Goal: Transaction & Acquisition: Purchase product/service

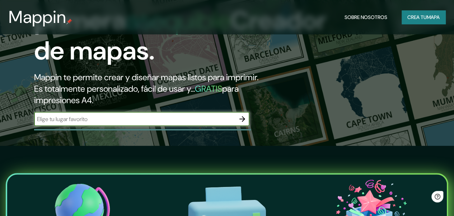
scroll to position [72, 0]
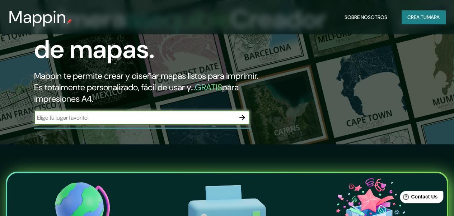
click at [130, 122] on input "text" at bounding box center [134, 118] width 201 height 8
type input "santander de quilichao"
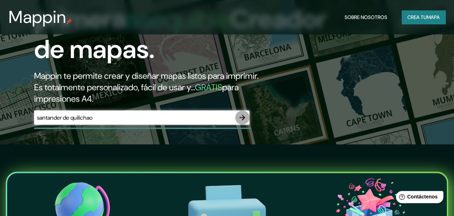
click at [245, 122] on icon "button" at bounding box center [242, 117] width 9 height 9
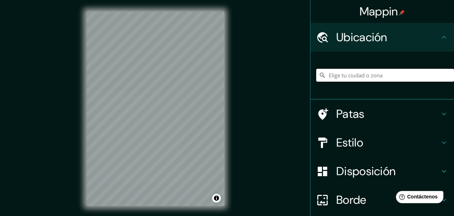
click at [379, 79] on input "Elige tu ciudad o zona" at bounding box center [385, 75] width 138 height 13
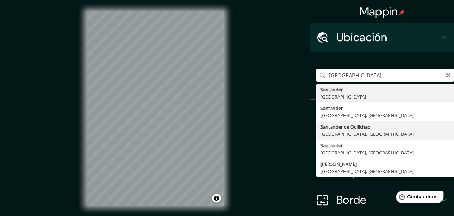
type input "Santander de Quilichao, [GEOGRAPHIC_DATA], [GEOGRAPHIC_DATA]"
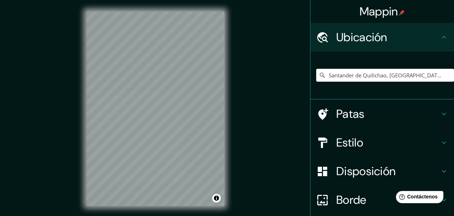
click at [355, 140] on font "Estilo" at bounding box center [349, 142] width 27 height 15
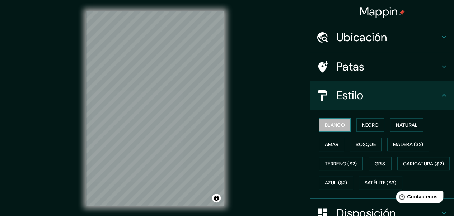
click at [334, 126] on font "Blanco" at bounding box center [335, 125] width 20 height 6
click at [376, 119] on button "Negro" at bounding box center [370, 125] width 28 height 14
click at [328, 126] on font "Blanco" at bounding box center [335, 125] width 20 height 6
click at [397, 122] on font "Natural" at bounding box center [407, 125] width 22 height 6
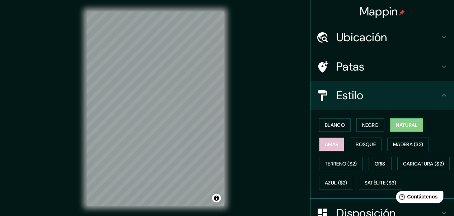
click at [327, 144] on font "Amar" at bounding box center [332, 144] width 14 height 6
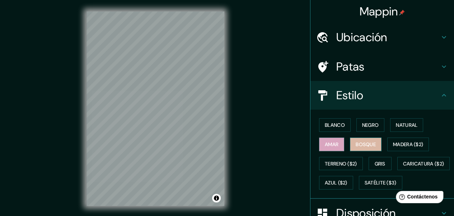
click at [359, 141] on font "Bosque" at bounding box center [366, 144] width 20 height 6
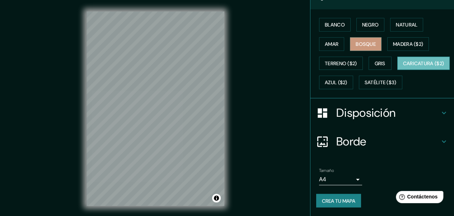
scroll to position [108, 0]
click at [347, 149] on font "Borde" at bounding box center [351, 141] width 30 height 15
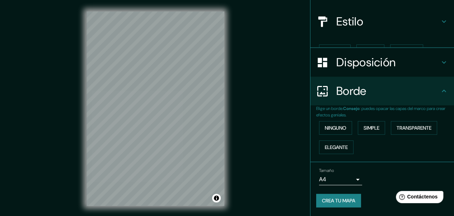
scroll to position [61, 0]
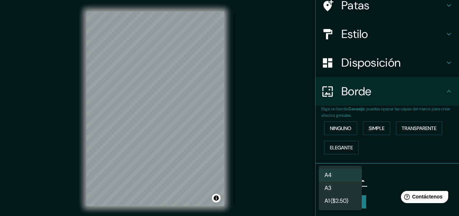
click at [331, 179] on body "Mappin Ubicación Santander de Quilichao, [GEOGRAPHIC_DATA], [GEOGRAPHIC_DATA] P…" at bounding box center [229, 108] width 459 height 216
click at [339, 188] on li "A3" at bounding box center [340, 188] width 43 height 13
click at [342, 179] on body "Mappin Ubicación Santander de Quilichao, [GEOGRAPHIC_DATA], [GEOGRAPHIC_DATA] P…" at bounding box center [229, 108] width 459 height 216
click at [338, 174] on li "A4" at bounding box center [340, 175] width 43 height 13
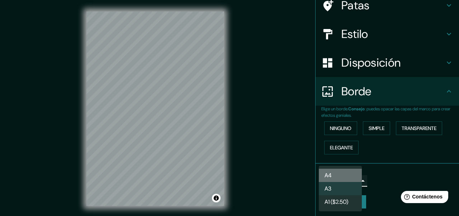
type input "single"
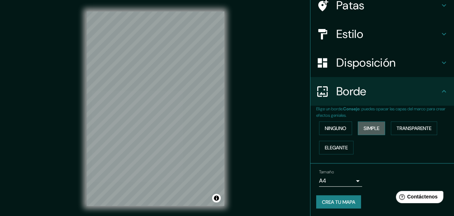
click at [363, 127] on font "Simple" at bounding box center [371, 128] width 16 height 6
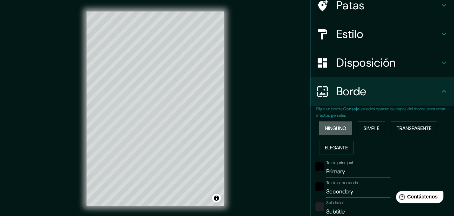
click at [338, 127] on font "Ninguno" at bounding box center [336, 128] width 22 height 6
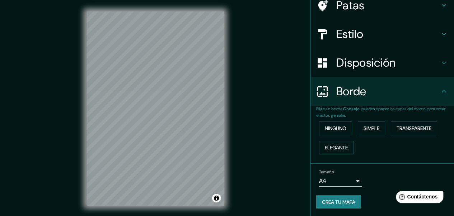
click at [367, 87] on h4 "Borde" at bounding box center [387, 91] width 103 height 14
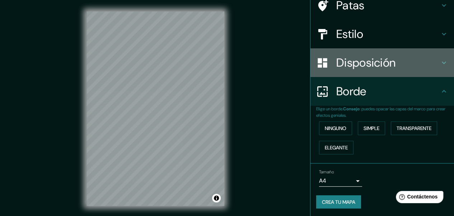
click at [367, 69] on font "Disposición" at bounding box center [365, 62] width 59 height 15
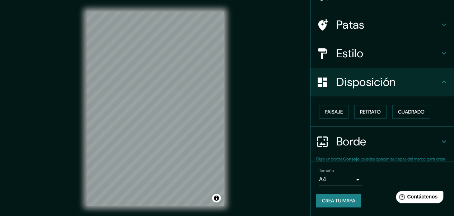
scroll to position [42, 0]
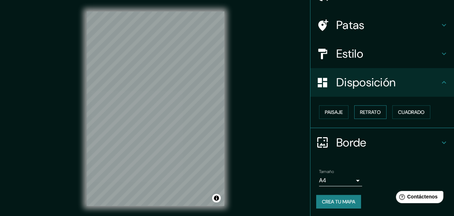
click at [367, 109] on font "Retrato" at bounding box center [370, 112] width 21 height 6
click at [331, 113] on font "Paisaje" at bounding box center [334, 112] width 18 height 6
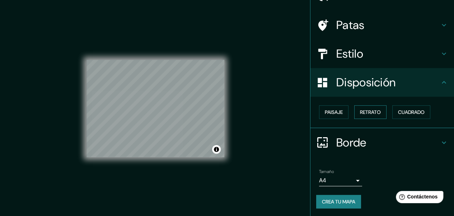
click at [370, 110] on font "Retrato" at bounding box center [370, 112] width 21 height 6
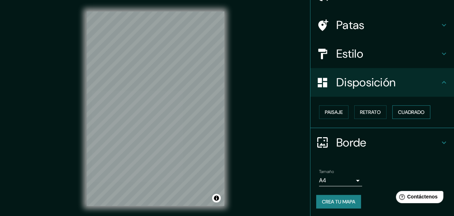
click at [410, 109] on font "Cuadrado" at bounding box center [411, 112] width 27 height 6
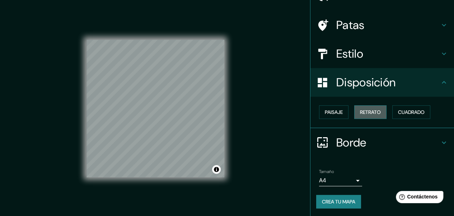
click at [360, 113] on font "Retrato" at bounding box center [370, 112] width 21 height 6
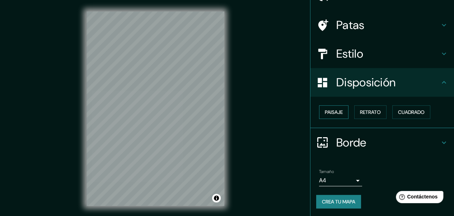
click at [331, 113] on font "Paisaje" at bounding box center [334, 112] width 18 height 6
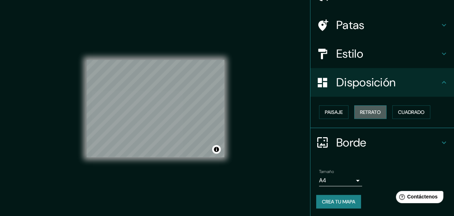
click at [375, 109] on font "Retrato" at bounding box center [370, 112] width 21 height 6
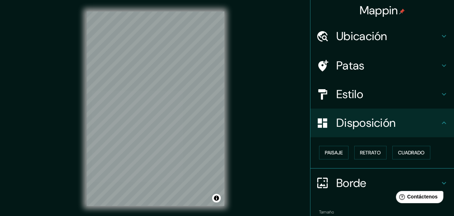
scroll to position [0, 0]
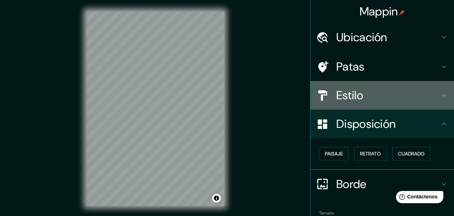
click at [357, 93] on font "Estilo" at bounding box center [349, 95] width 27 height 15
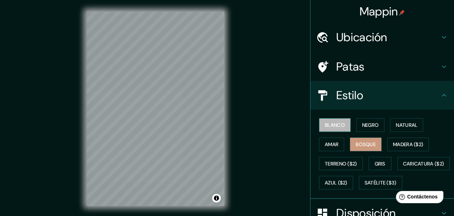
click at [336, 118] on button "Blanco" at bounding box center [335, 125] width 32 height 14
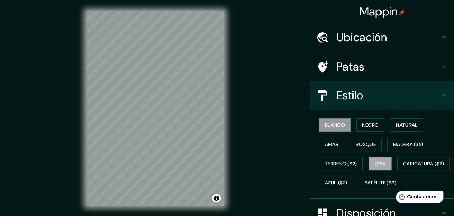
click at [375, 166] on font "Gris" at bounding box center [380, 164] width 11 height 6
click at [366, 145] on font "Bosque" at bounding box center [366, 144] width 20 height 6
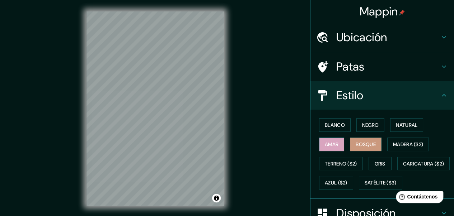
click at [330, 146] on font "Amar" at bounding box center [332, 144] width 14 height 6
click at [404, 122] on font "Natural" at bounding box center [407, 125] width 22 height 6
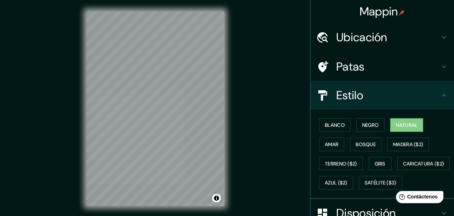
click at [387, 86] on div "Estilo" at bounding box center [381, 95] width 143 height 29
click at [387, 67] on h4 "Patas" at bounding box center [387, 67] width 103 height 14
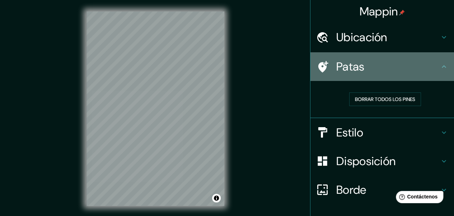
click at [387, 67] on h4 "Patas" at bounding box center [387, 67] width 103 height 14
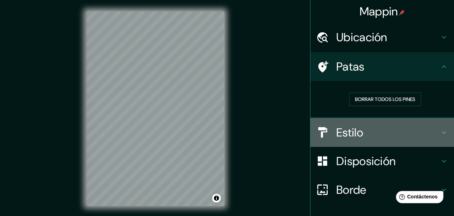
click at [360, 126] on h4 "Estilo" at bounding box center [387, 133] width 103 height 14
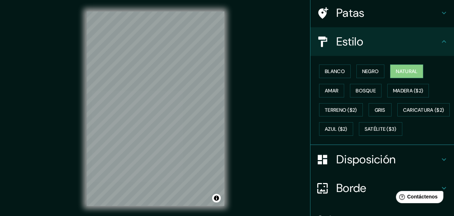
scroll to position [117, 0]
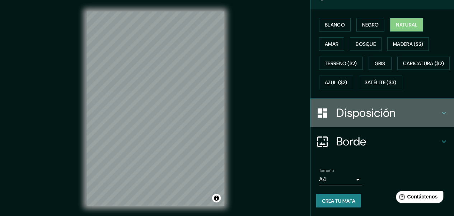
click at [367, 114] on font "Disposición" at bounding box center [365, 112] width 59 height 15
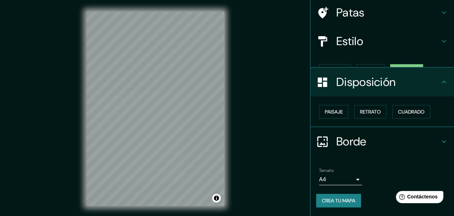
scroll to position [42, 0]
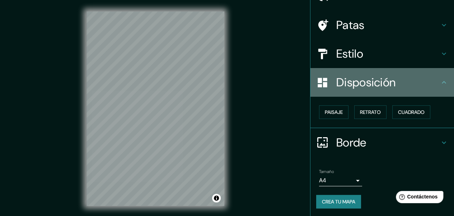
click at [384, 84] on font "Disposición" at bounding box center [365, 82] width 59 height 15
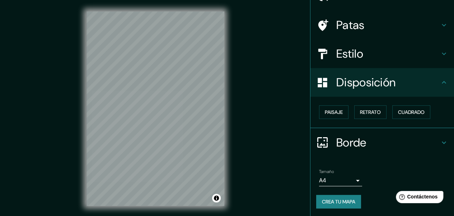
click at [368, 49] on h4 "Estilo" at bounding box center [387, 54] width 103 height 14
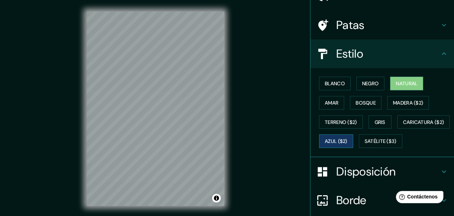
click at [347, 139] on font "Azul ($2)" at bounding box center [336, 141] width 23 height 6
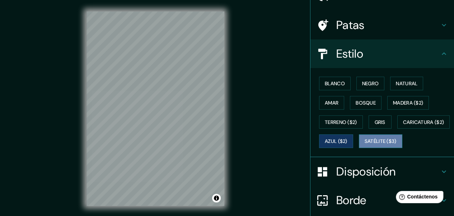
click at [364, 145] on font "Satélite ($3)" at bounding box center [380, 141] width 32 height 6
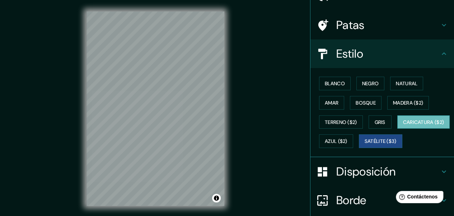
click at [403, 127] on font "Caricatura ($2)" at bounding box center [423, 122] width 41 height 9
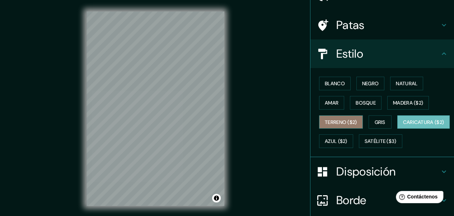
click at [334, 126] on button "Terreno ($2)" at bounding box center [341, 123] width 44 height 14
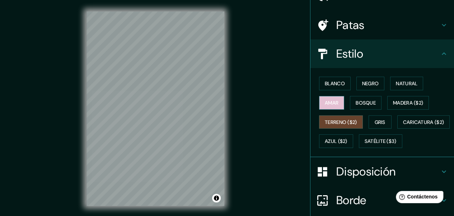
click at [327, 104] on font "Amar" at bounding box center [332, 103] width 14 height 6
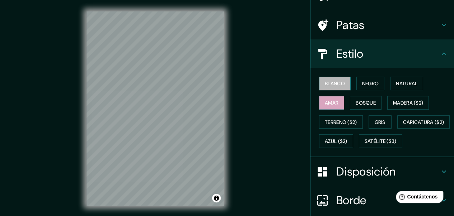
click at [334, 83] on font "Blanco" at bounding box center [335, 83] width 20 height 6
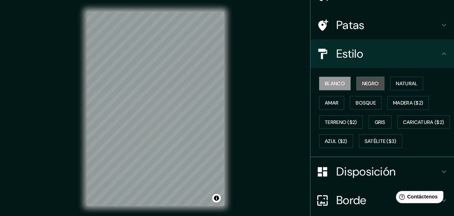
click at [376, 84] on button "Negro" at bounding box center [370, 84] width 28 height 14
click at [334, 85] on font "Blanco" at bounding box center [335, 83] width 20 height 6
click at [370, 87] on font "Negro" at bounding box center [370, 83] width 17 height 9
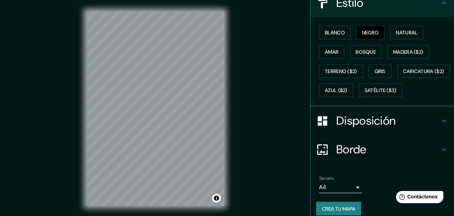
scroll to position [81, 0]
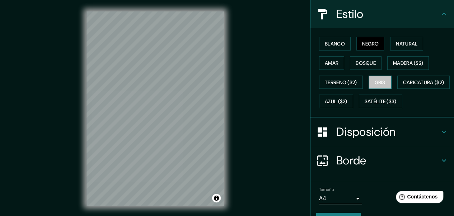
click at [380, 79] on font "Gris" at bounding box center [380, 82] width 11 height 6
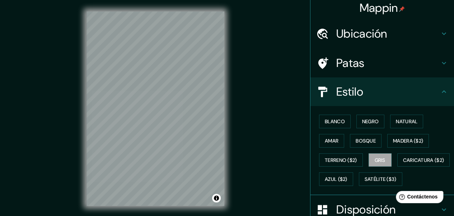
scroll to position [0, 0]
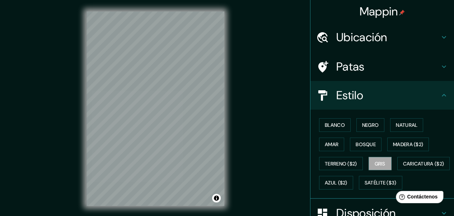
click at [372, 60] on h4 "Patas" at bounding box center [387, 67] width 103 height 14
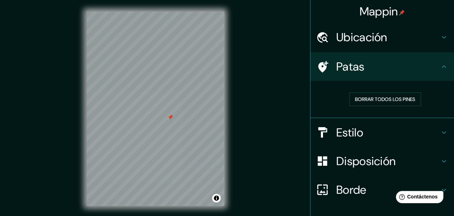
drag, startPoint x: 166, startPoint y: 117, endPoint x: 170, endPoint y: 115, distance: 4.5
click at [170, 115] on div at bounding box center [170, 117] width 6 height 6
click at [375, 99] on font "Borrar todos los pines" at bounding box center [385, 99] width 60 height 6
click at [375, 61] on h4 "Patas" at bounding box center [387, 67] width 103 height 14
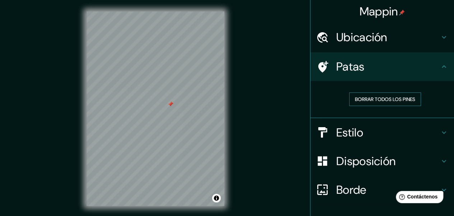
click at [356, 101] on font "Borrar todos los pines" at bounding box center [385, 99] width 60 height 6
click at [371, 128] on h4 "Estilo" at bounding box center [387, 133] width 103 height 14
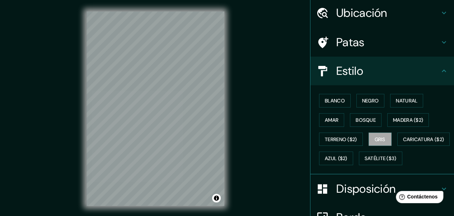
scroll to position [36, 0]
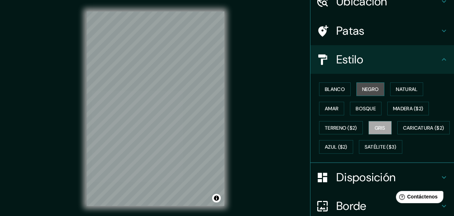
click at [364, 93] on font "Negro" at bounding box center [370, 89] width 17 height 9
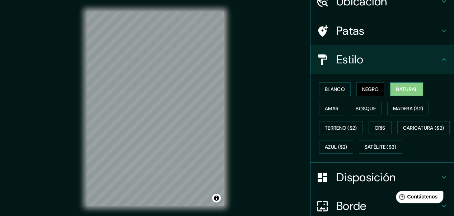
click at [400, 88] on font "Natural" at bounding box center [407, 89] width 22 height 6
click at [329, 87] on font "Blanco" at bounding box center [335, 89] width 20 height 6
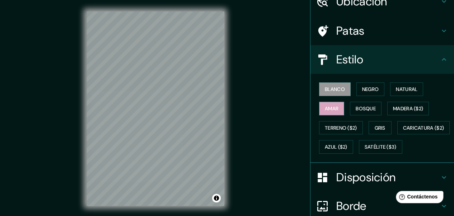
click at [332, 105] on font "Amar" at bounding box center [332, 108] width 14 height 6
click at [356, 105] on font "Bosque" at bounding box center [366, 108] width 20 height 6
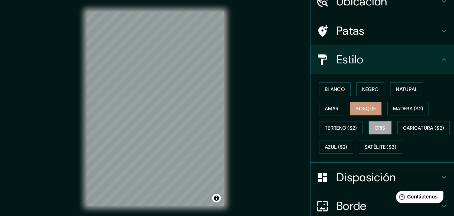
click at [386, 125] on button "Gris" at bounding box center [379, 128] width 23 height 14
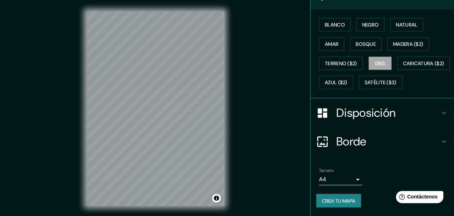
scroll to position [117, 0]
click at [342, 201] on font "Crea tu mapa" at bounding box center [338, 201] width 33 height 6
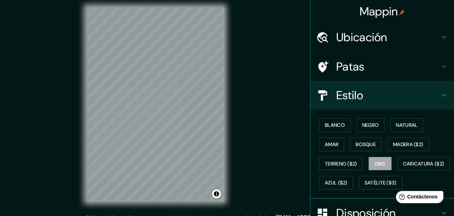
scroll to position [0, 0]
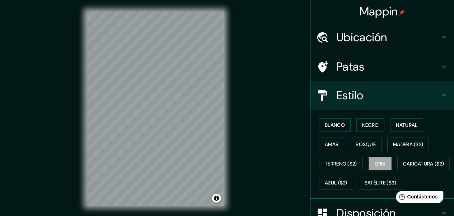
click at [356, 90] on font "Estilo" at bounding box center [349, 95] width 27 height 15
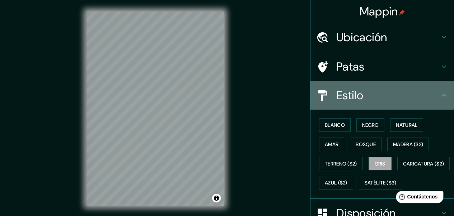
click at [443, 94] on div "Estilo" at bounding box center [381, 95] width 143 height 29
drag, startPoint x: 439, startPoint y: 94, endPoint x: 429, endPoint y: 97, distance: 11.1
click at [439, 95] on icon at bounding box center [443, 95] width 9 height 9
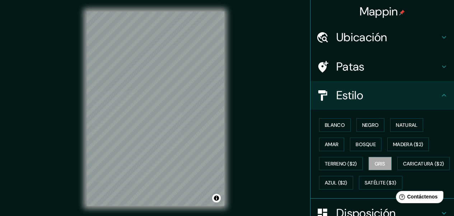
click at [401, 65] on h4 "Patas" at bounding box center [387, 67] width 103 height 14
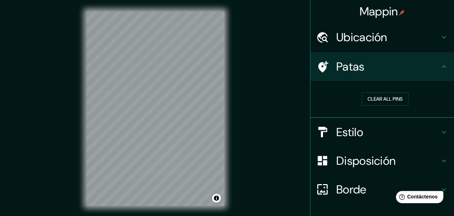
click at [421, 66] on h4 "Patas" at bounding box center [387, 67] width 103 height 14
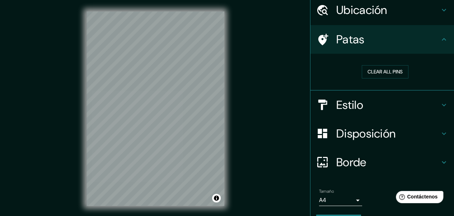
scroll to position [47, 0]
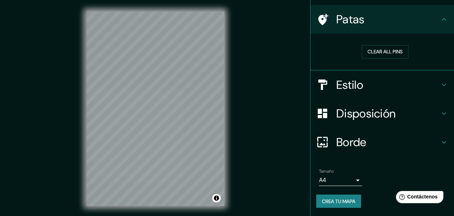
click at [328, 203] on font "Crea tu mapa" at bounding box center [338, 201] width 33 height 6
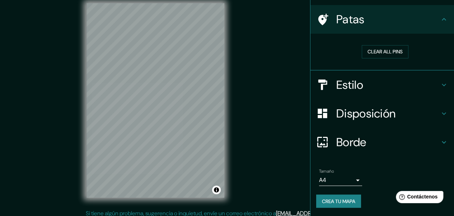
scroll to position [13, 0]
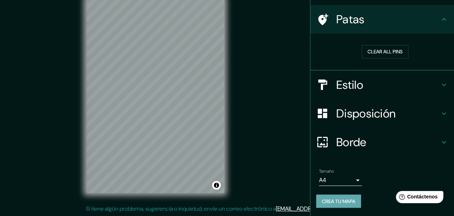
click at [322, 201] on font "Crea tu mapa" at bounding box center [338, 201] width 33 height 6
click at [326, 201] on div "Crea tu mapa" at bounding box center [382, 202] width 132 height 14
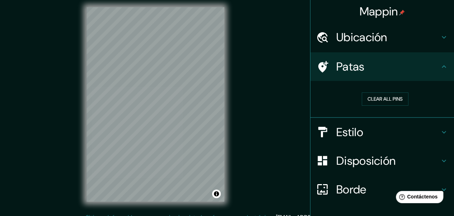
scroll to position [0, 0]
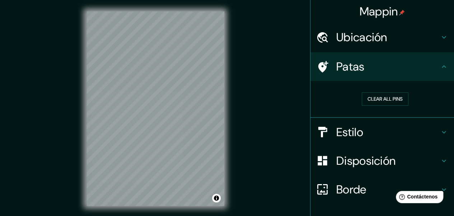
click at [387, 32] on h4 "Ubicación" at bounding box center [387, 37] width 103 height 14
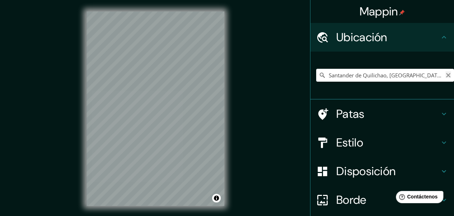
click at [445, 74] on icon "Claro" at bounding box center [448, 75] width 6 height 6
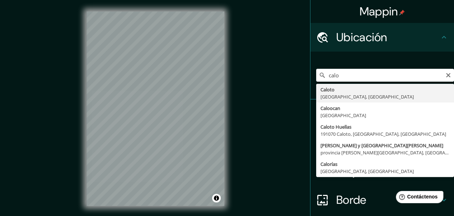
type input "Caloto, [GEOGRAPHIC_DATA], [GEOGRAPHIC_DATA]"
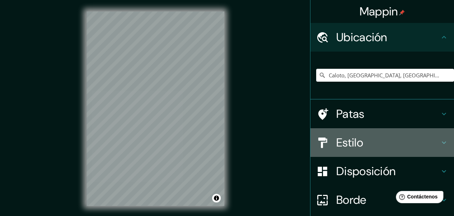
click at [351, 139] on font "Estilo" at bounding box center [349, 142] width 27 height 15
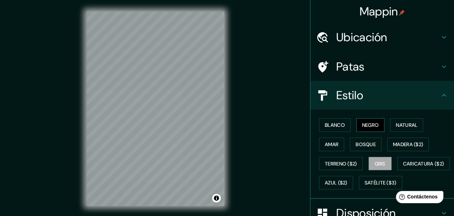
click at [377, 124] on button "Negro" at bounding box center [370, 125] width 28 height 14
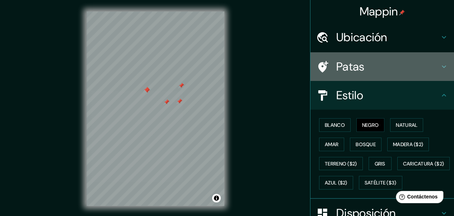
click at [358, 72] on font "Patas" at bounding box center [350, 66] width 28 height 15
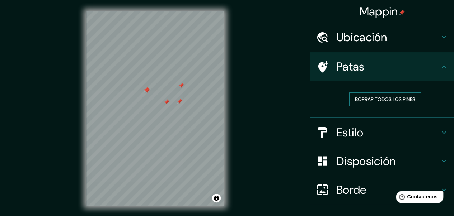
click at [362, 94] on button "Borrar todos los pines" at bounding box center [385, 100] width 72 height 14
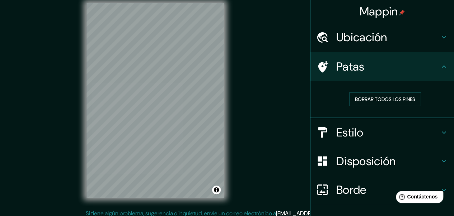
scroll to position [13, 0]
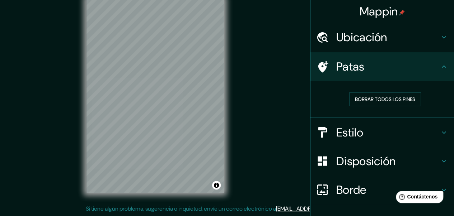
click at [386, 29] on div "Ubicación" at bounding box center [381, 37] width 143 height 29
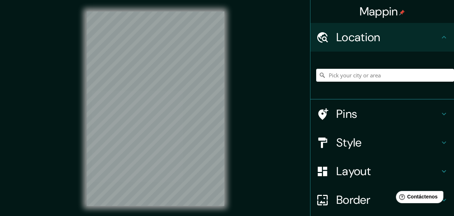
scroll to position [13, 0]
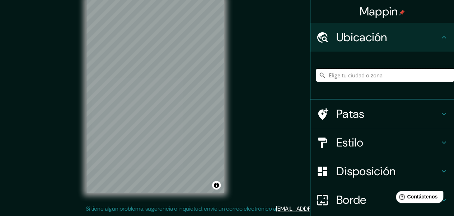
click at [333, 74] on input "Elige tu ciudad o zona" at bounding box center [385, 75] width 138 height 13
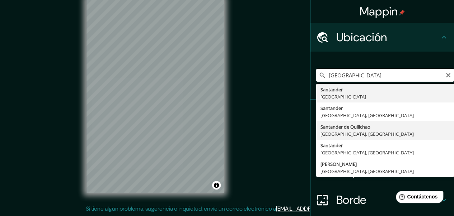
type input "Santander de Quilichao, [GEOGRAPHIC_DATA], [GEOGRAPHIC_DATA]"
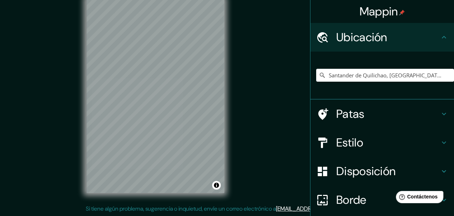
scroll to position [58, 0]
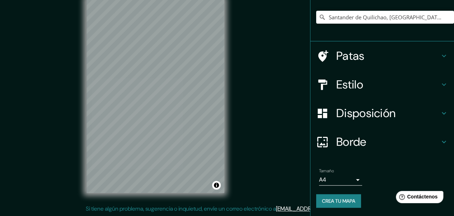
click at [374, 89] on h4 "Estilo" at bounding box center [387, 84] width 103 height 14
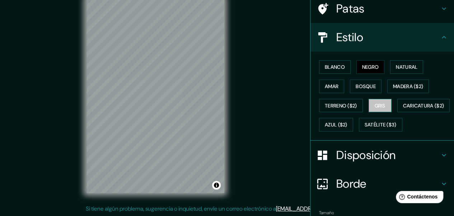
click at [379, 103] on font "Gris" at bounding box center [380, 106] width 11 height 6
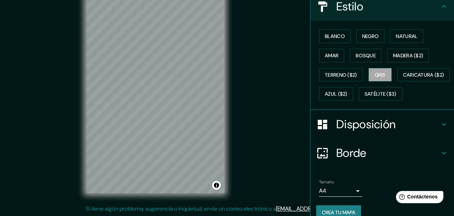
scroll to position [117, 0]
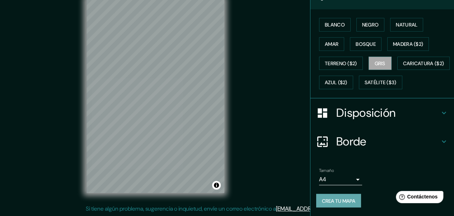
click at [348, 197] on font "Crea tu mapa" at bounding box center [338, 200] width 33 height 9
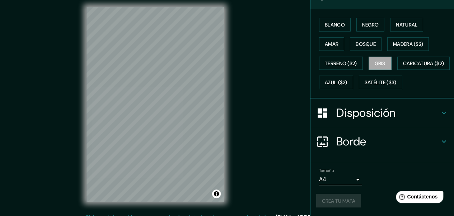
scroll to position [0, 0]
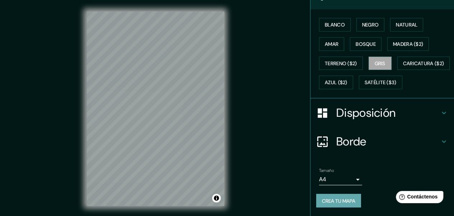
click at [345, 197] on font "Crea tu mapa" at bounding box center [338, 200] width 33 height 9
click at [216, 199] on button "Activar o desactivar atribución" at bounding box center [216, 198] width 9 height 9
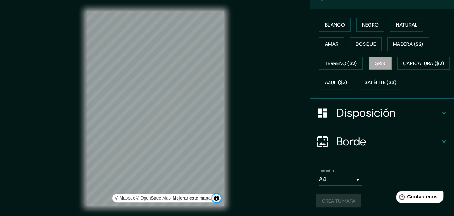
click at [216, 199] on button "Activar o desactivar atribución" at bounding box center [216, 198] width 9 height 9
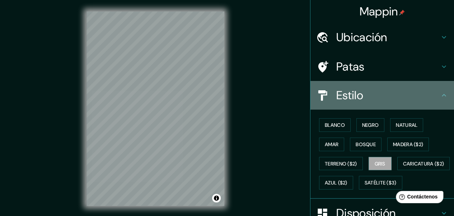
click at [408, 86] on div "Estilo" at bounding box center [381, 95] width 143 height 29
click at [436, 89] on div "Estilo" at bounding box center [381, 95] width 143 height 29
click at [439, 94] on icon at bounding box center [443, 95] width 9 height 9
